Goal: Transaction & Acquisition: Obtain resource

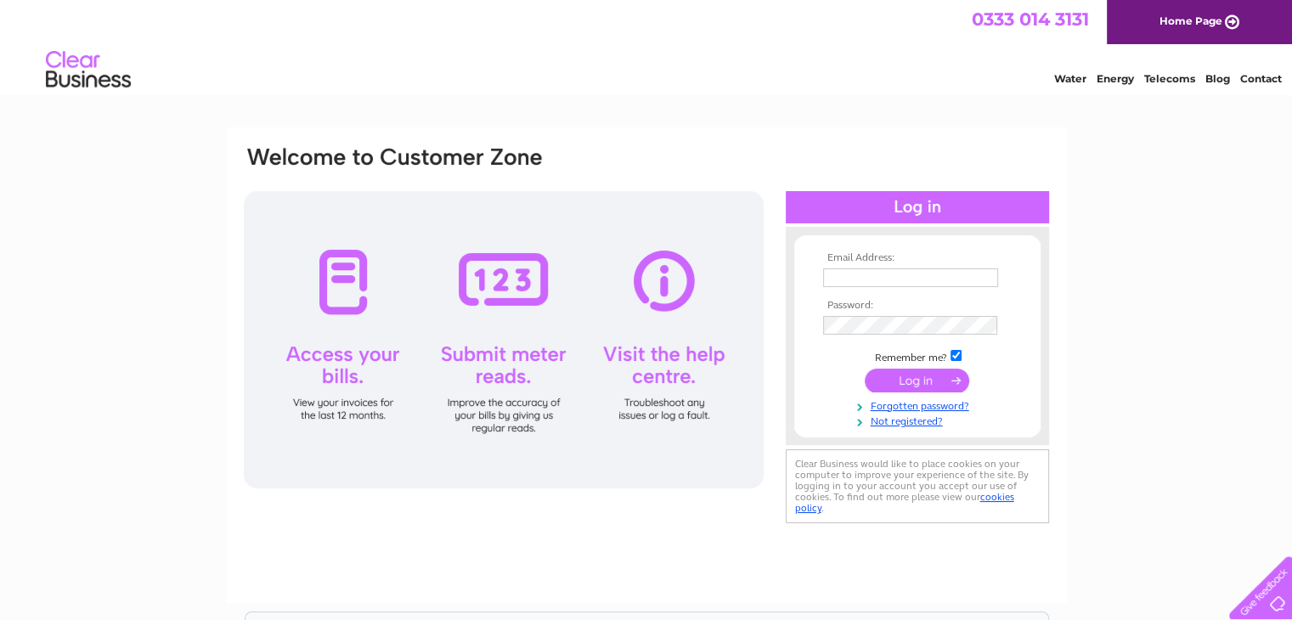
click at [877, 276] on input "text" at bounding box center [910, 277] width 175 height 19
type input "oaklandsgrangeparks@gmail.com"
click at [904, 374] on input "submit" at bounding box center [917, 382] width 104 height 24
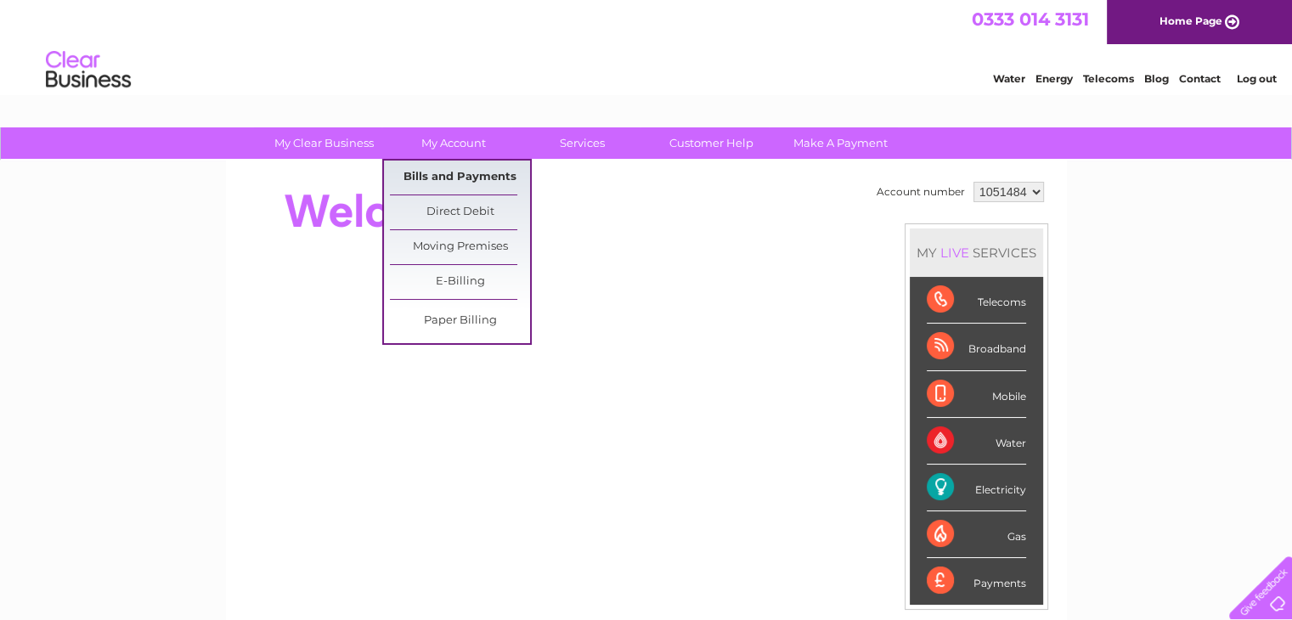
click at [452, 183] on link "Bills and Payments" at bounding box center [460, 178] width 140 height 34
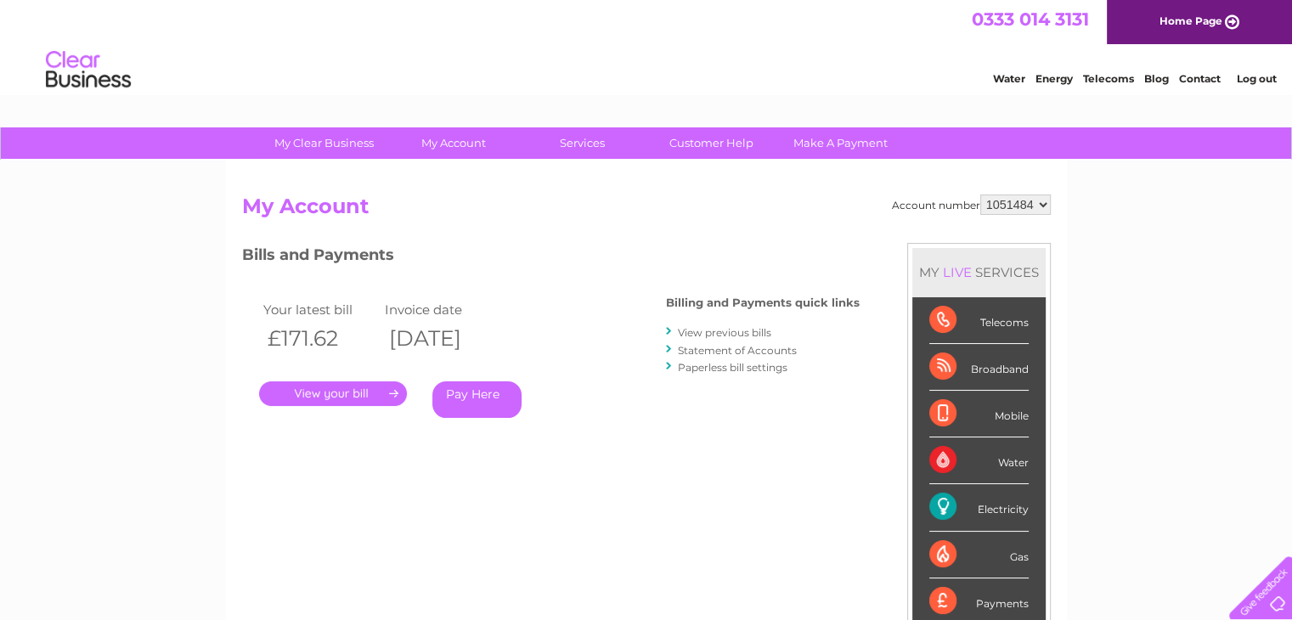
click at [347, 395] on link "." at bounding box center [333, 393] width 148 height 25
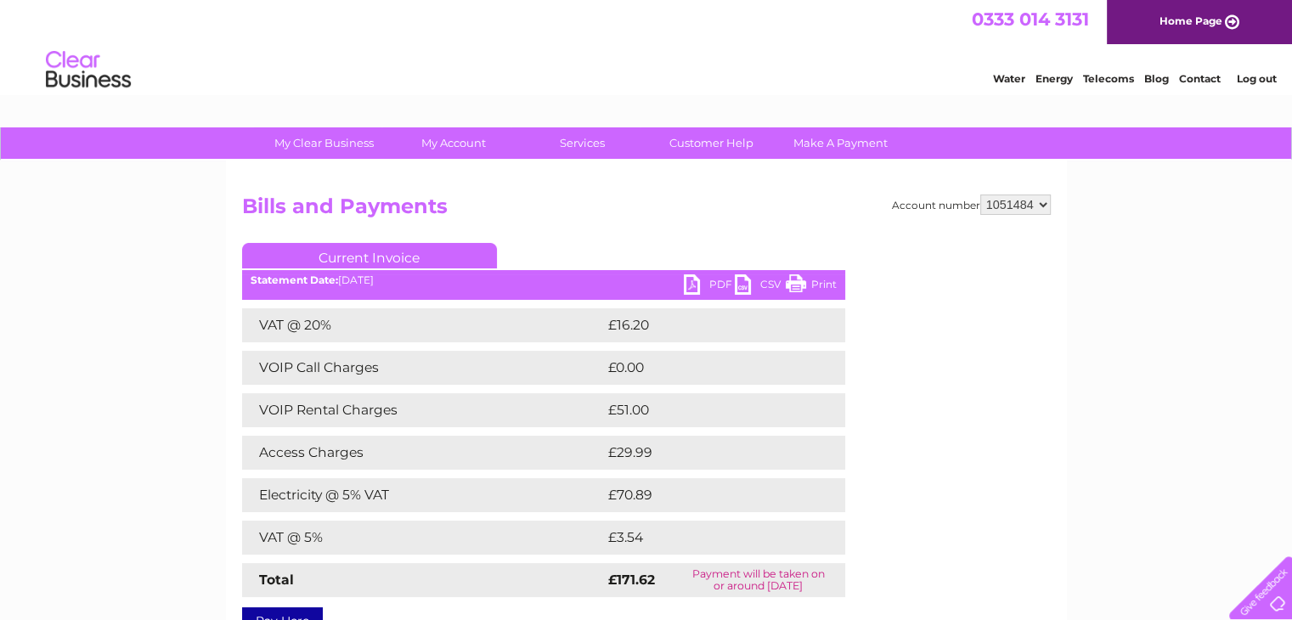
click at [693, 287] on link "PDF" at bounding box center [709, 286] width 51 height 25
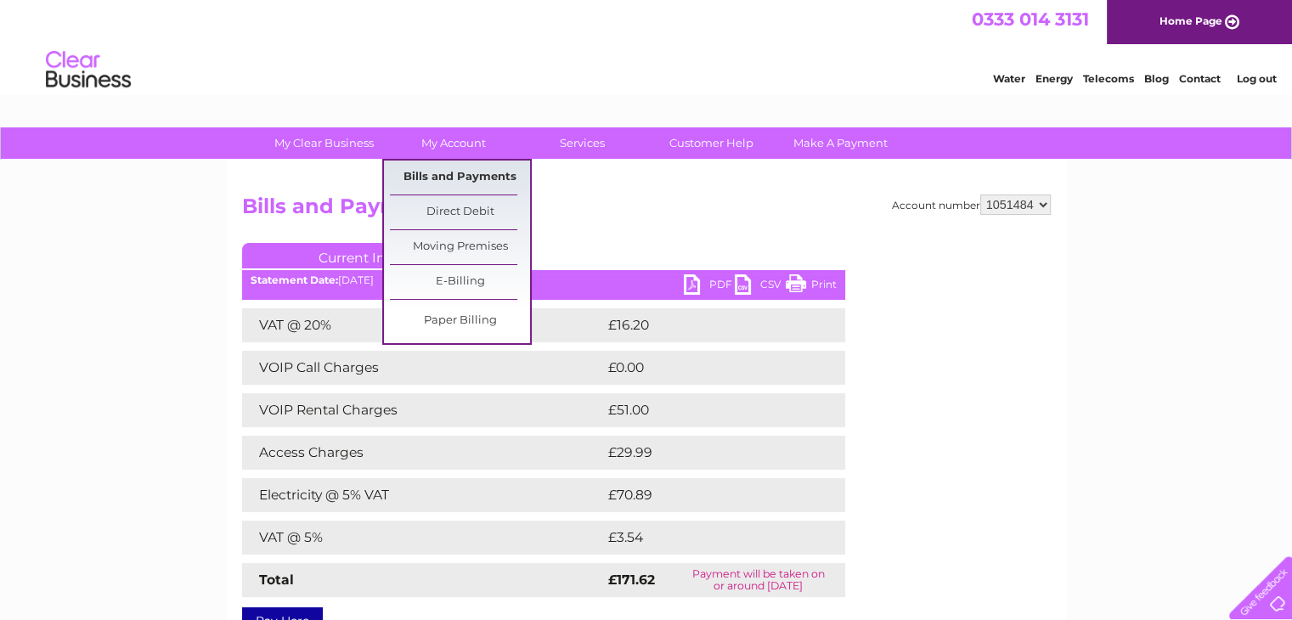
click at [442, 172] on link "Bills and Payments" at bounding box center [460, 178] width 140 height 34
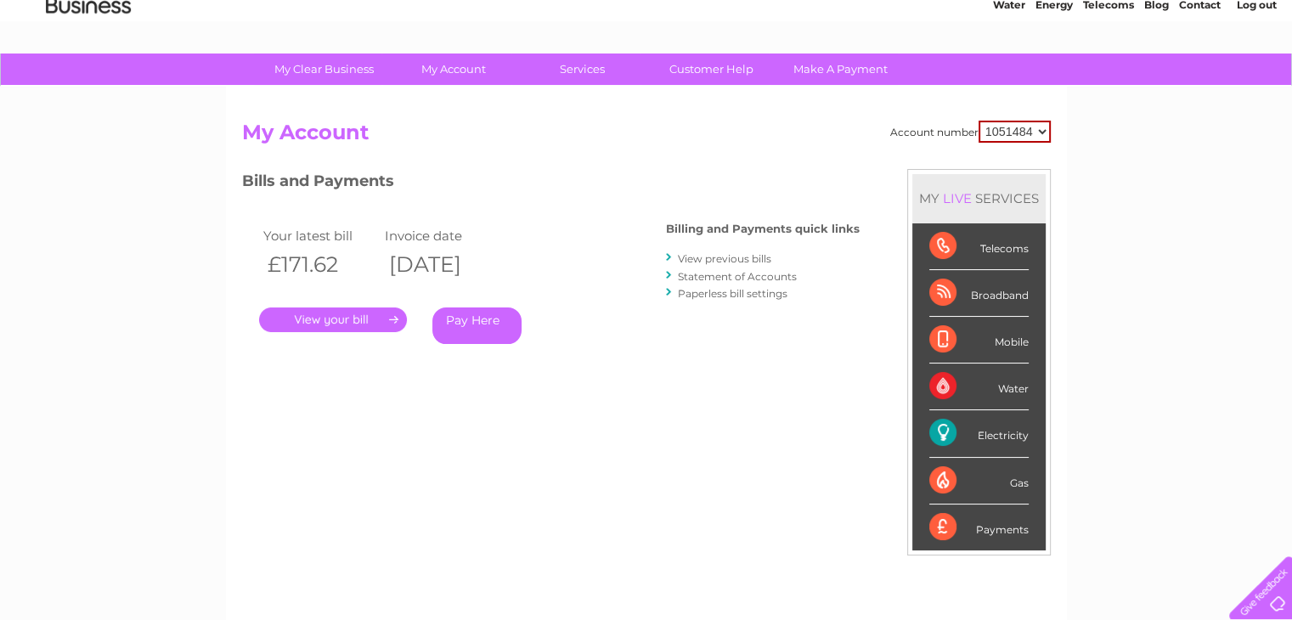
scroll to position [255, 0]
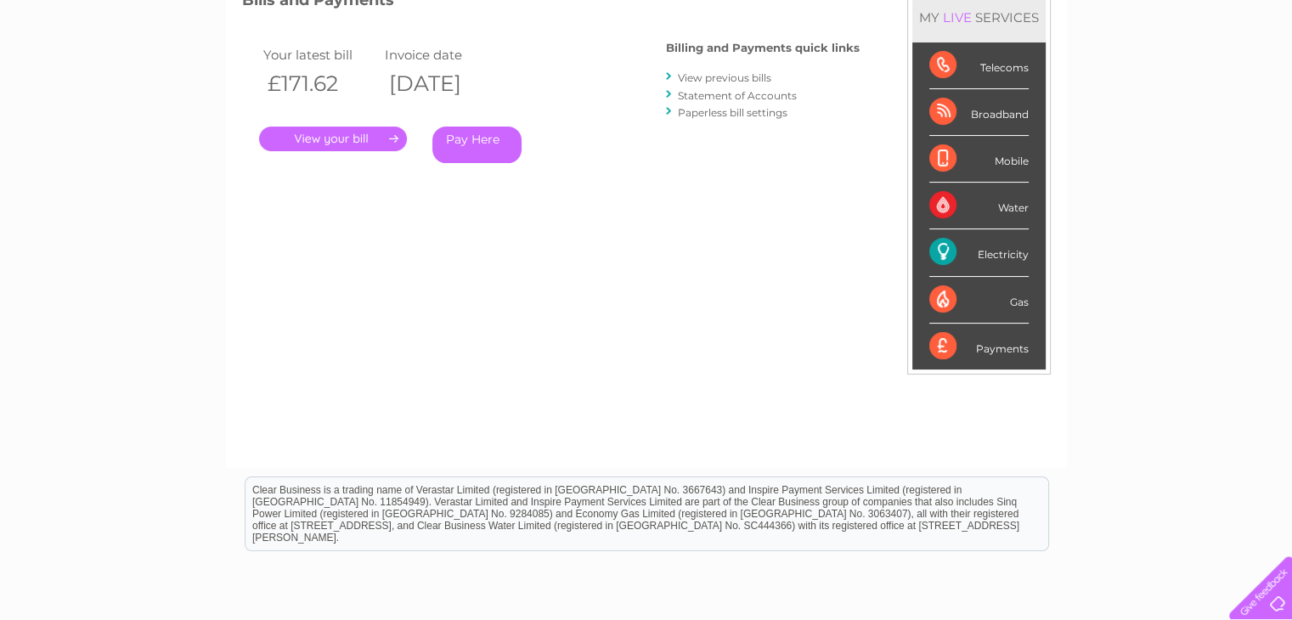
click at [726, 79] on link "View previous bills" at bounding box center [724, 77] width 93 height 13
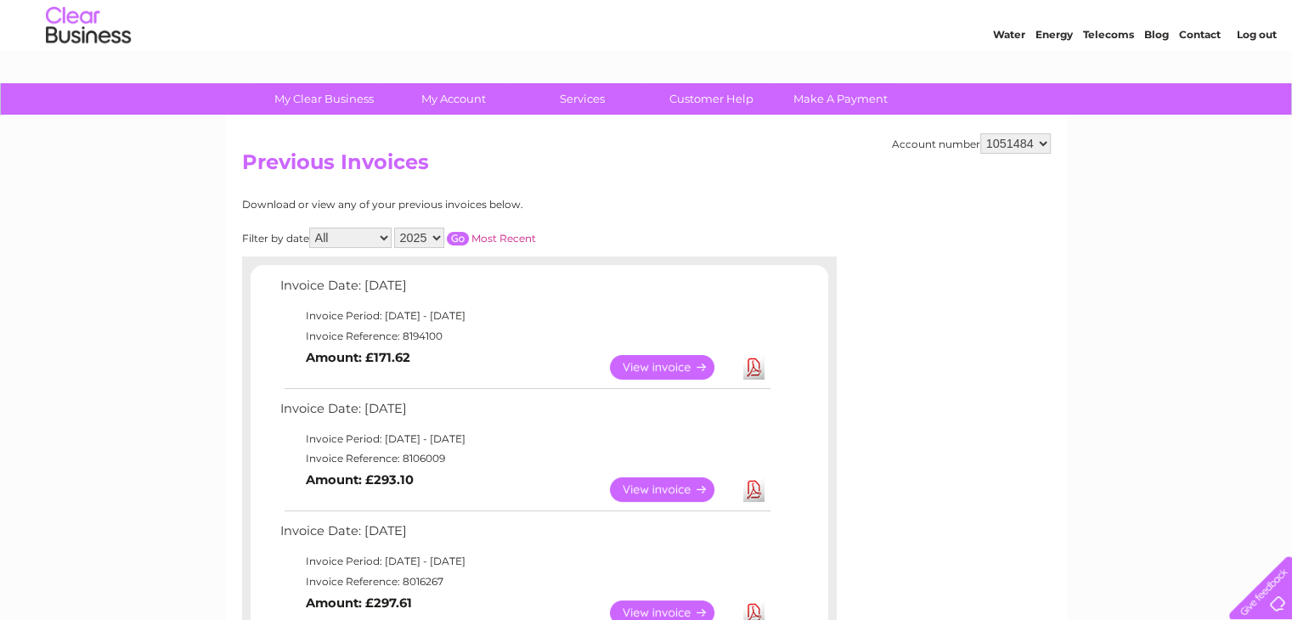
scroll to position [85, 0]
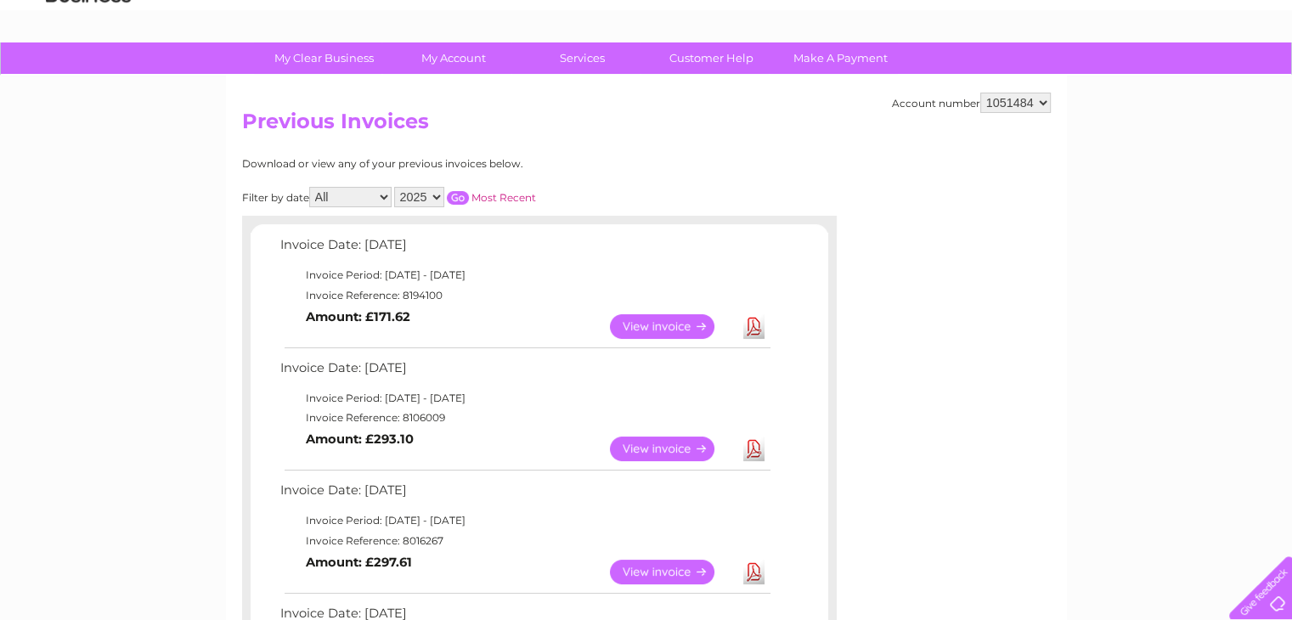
click at [677, 571] on link "View" at bounding box center [672, 572] width 125 height 25
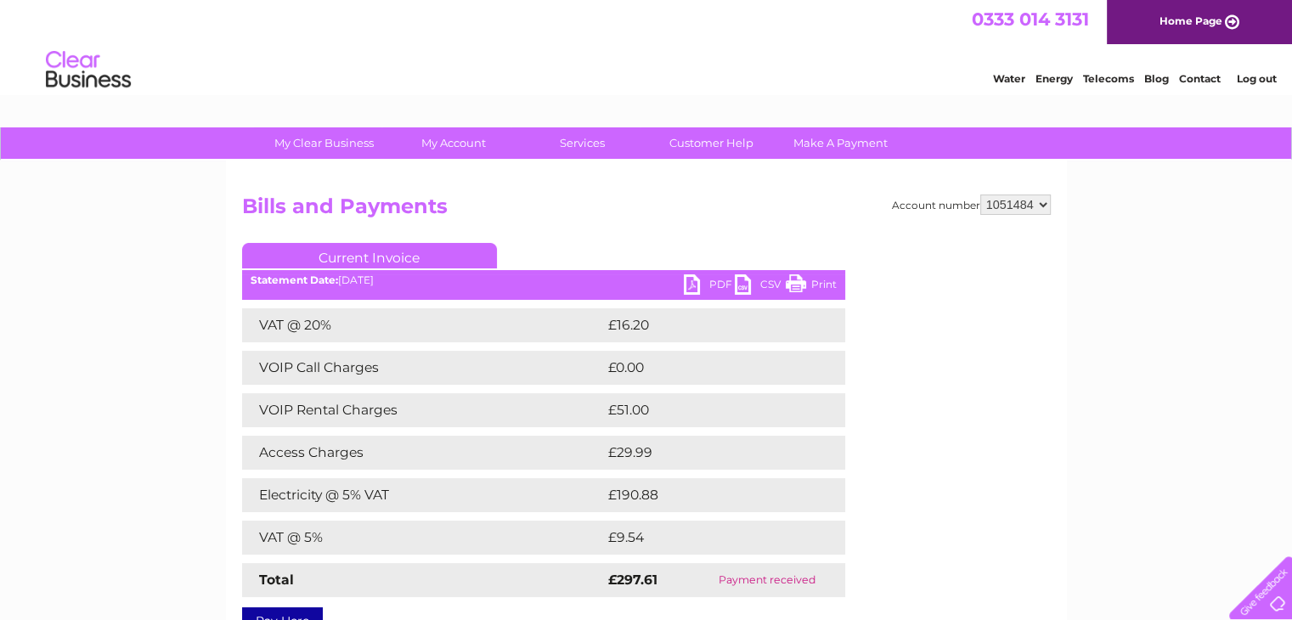
click at [693, 280] on link "PDF" at bounding box center [709, 286] width 51 height 25
click at [1256, 296] on div "My Clear Business Login Details My Details My Preferences Link Account My Accou…" at bounding box center [646, 531] width 1292 height 809
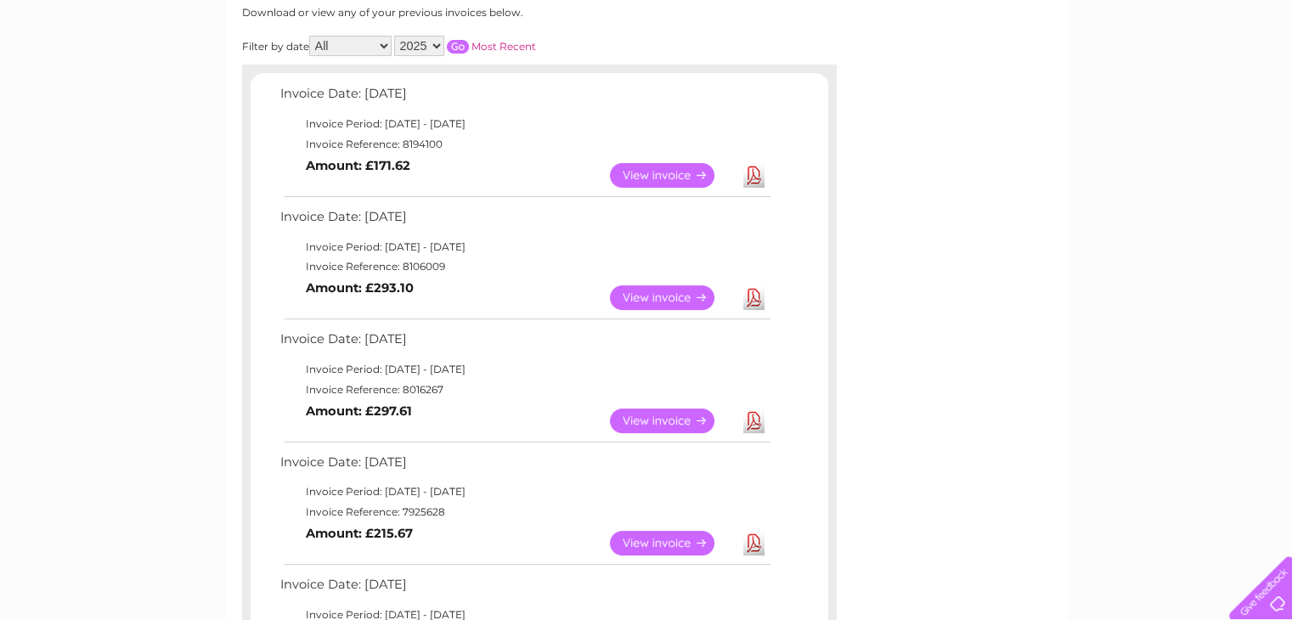
scroll to position [255, 0]
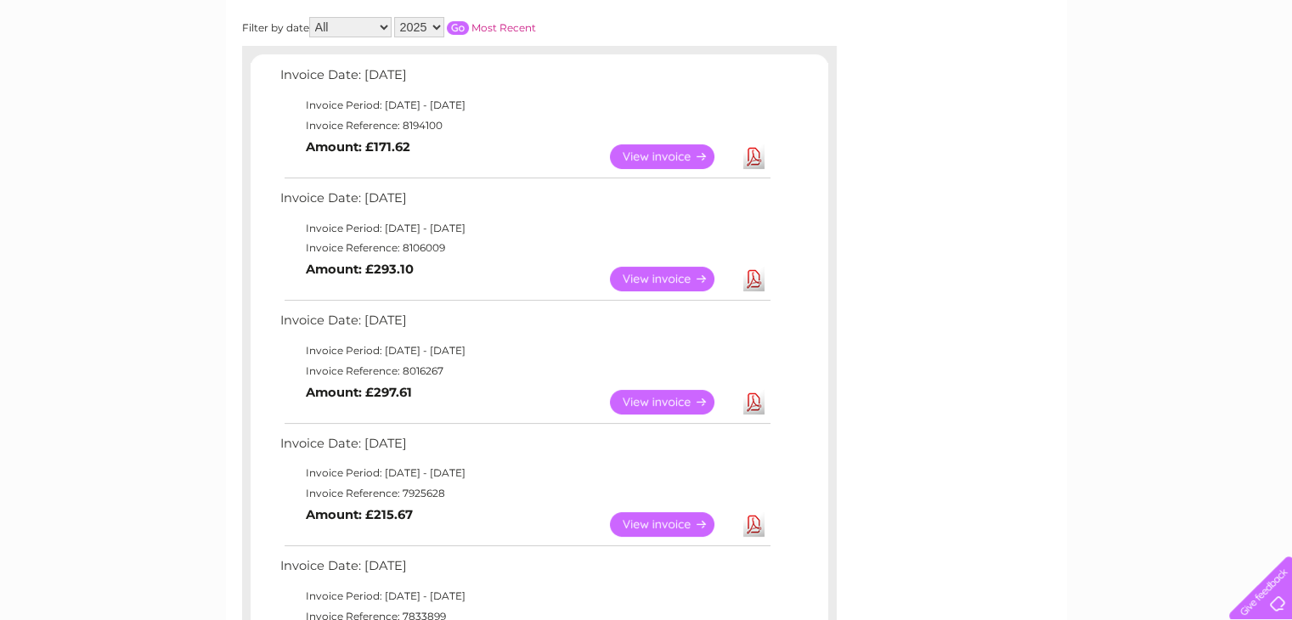
click at [756, 524] on link "Download" at bounding box center [753, 524] width 21 height 25
